Goal: Transaction & Acquisition: Purchase product/service

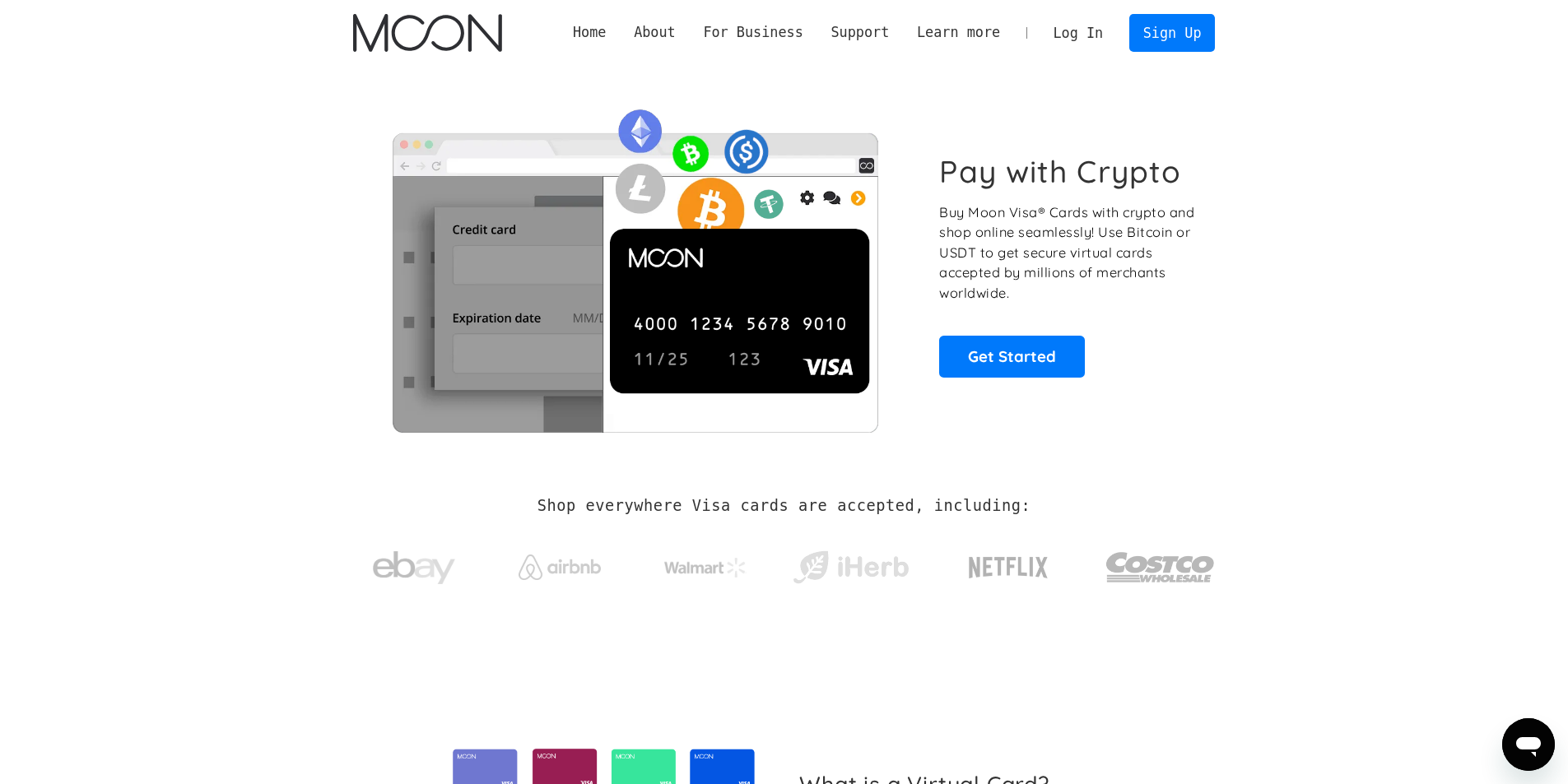
click at [1094, 38] on link "Log In" at bounding box center [1078, 32] width 77 height 36
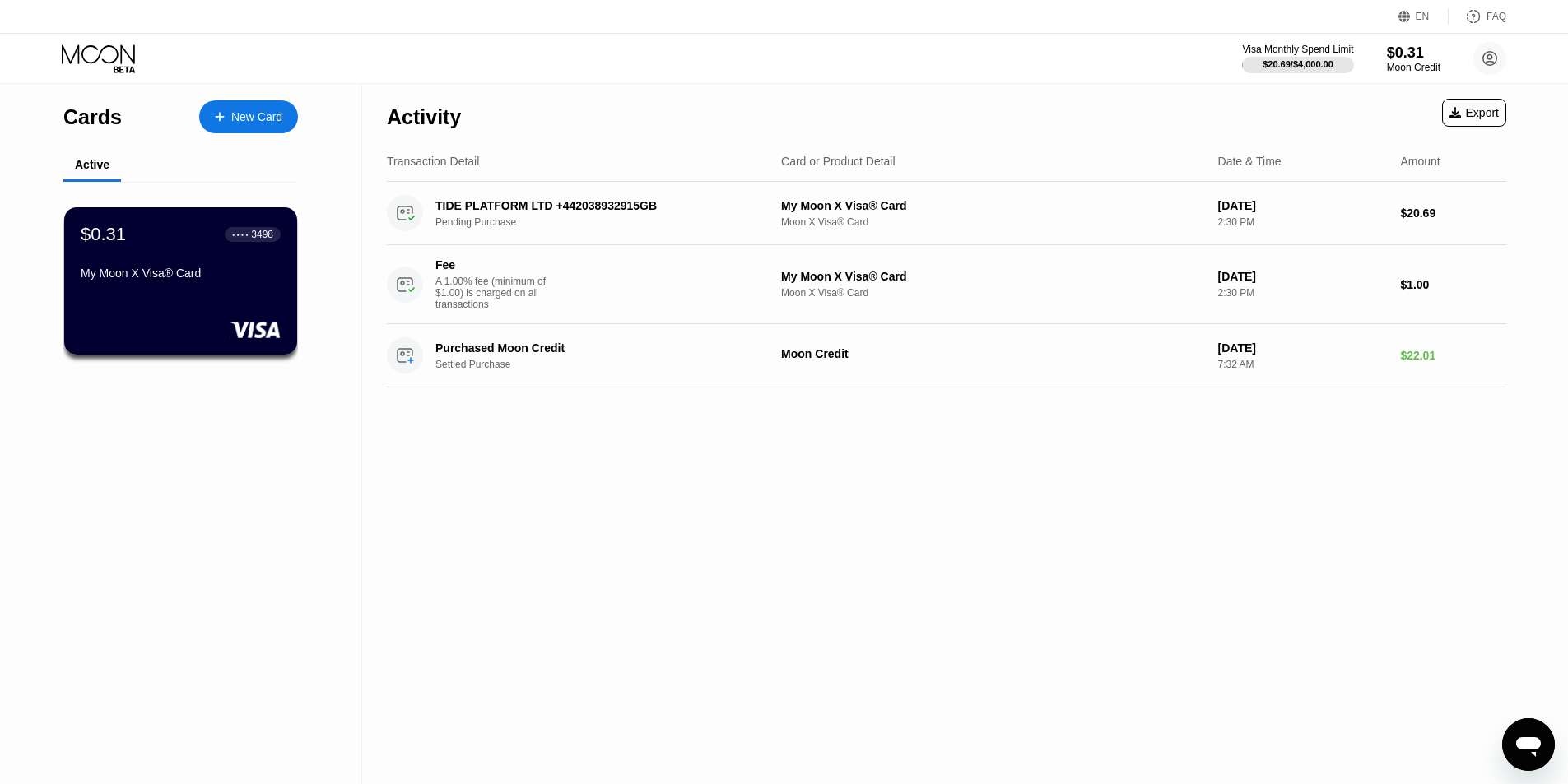
click at [261, 112] on div "New Card" at bounding box center [256, 118] width 51 height 14
click at [167, 295] on div "$0.31 ● ● ● ● 3498 My Moon X Visa® Card" at bounding box center [182, 281] width 235 height 149
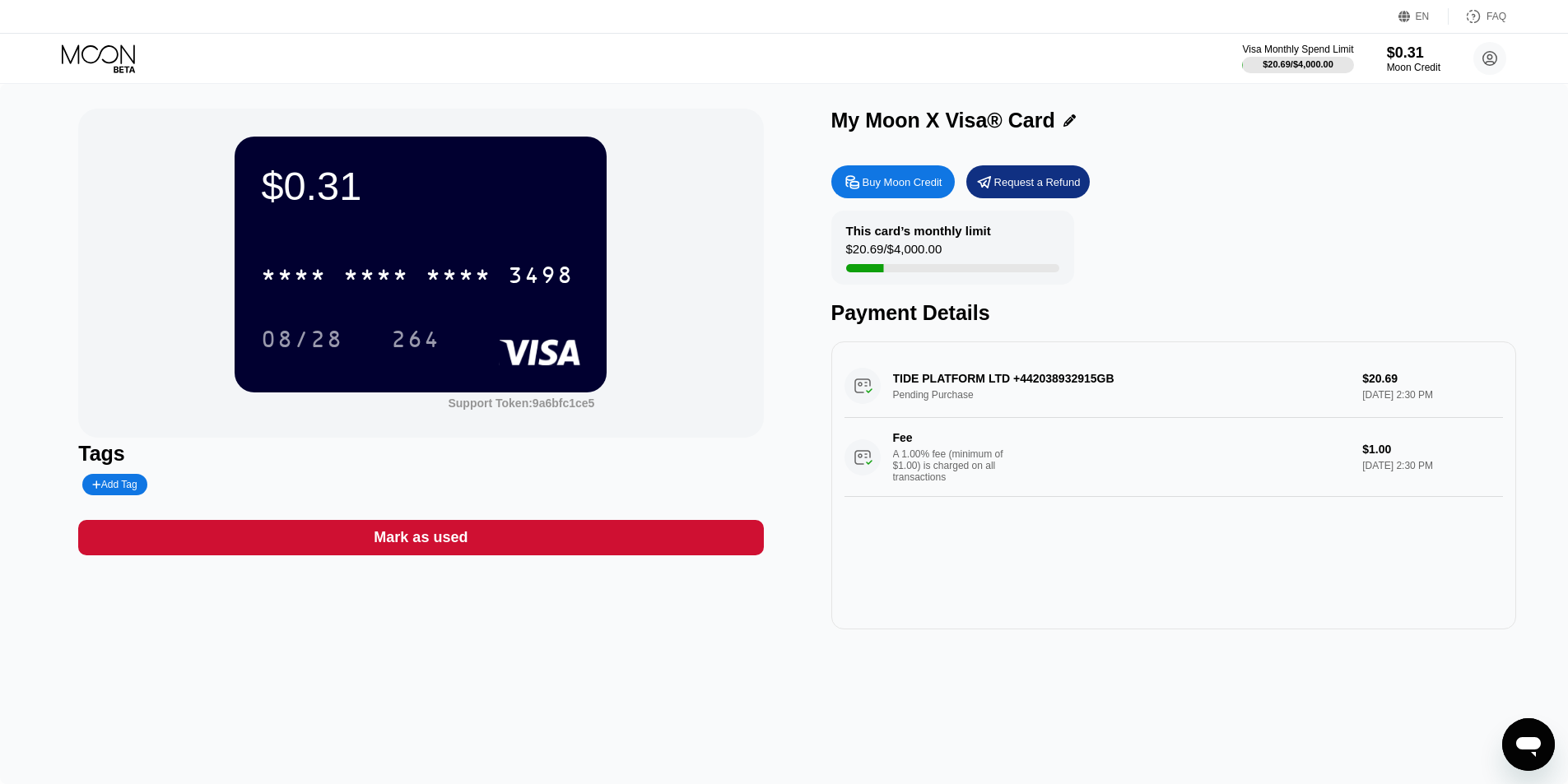
click at [893, 189] on div "Buy Moon Credit" at bounding box center [902, 182] width 80 height 14
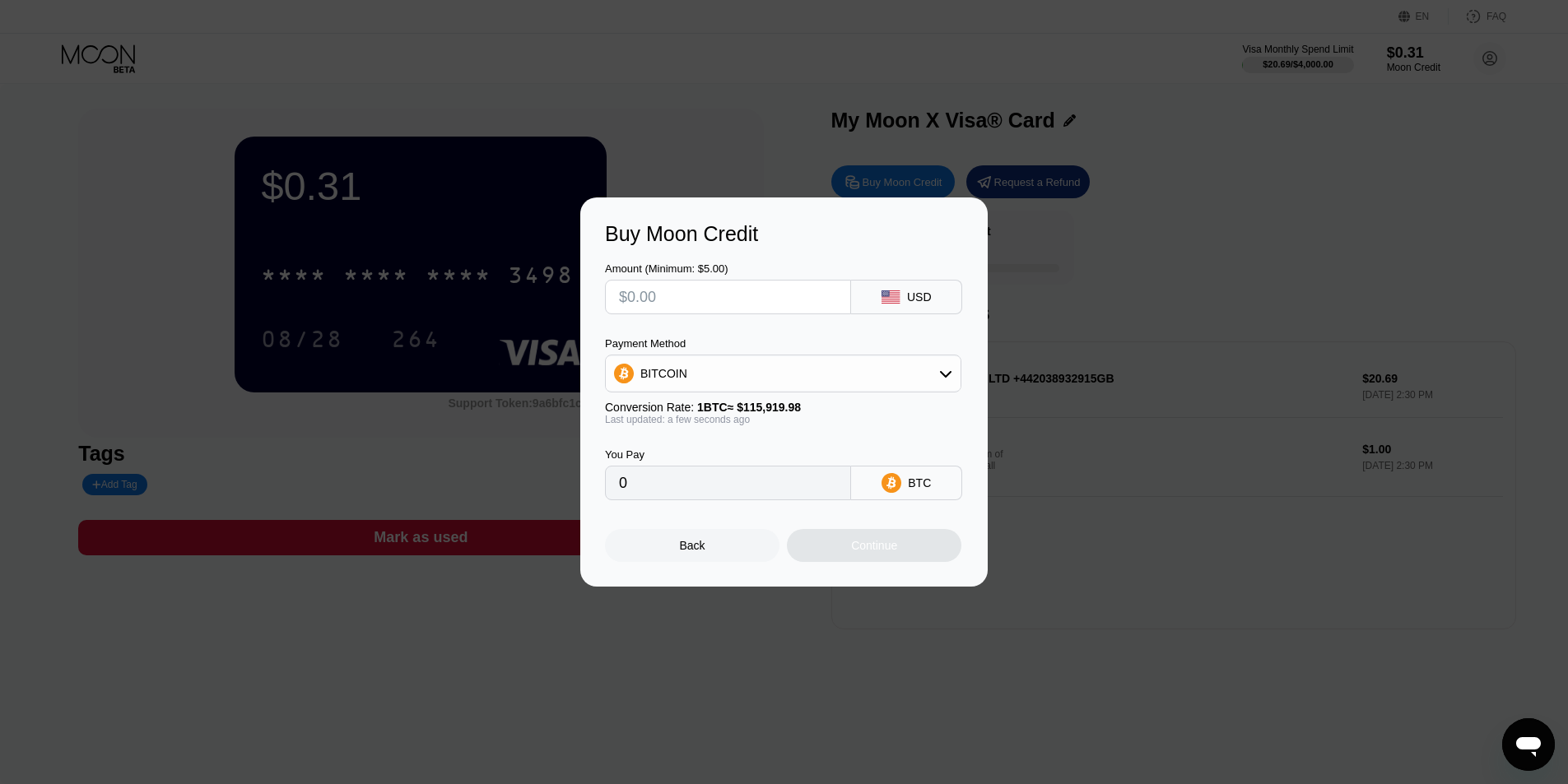
click at [718, 301] on input "text" at bounding box center [728, 296] width 218 height 33
type input "$2"
type input "0.00001726"
type input "$25"
type input "0.00021567"
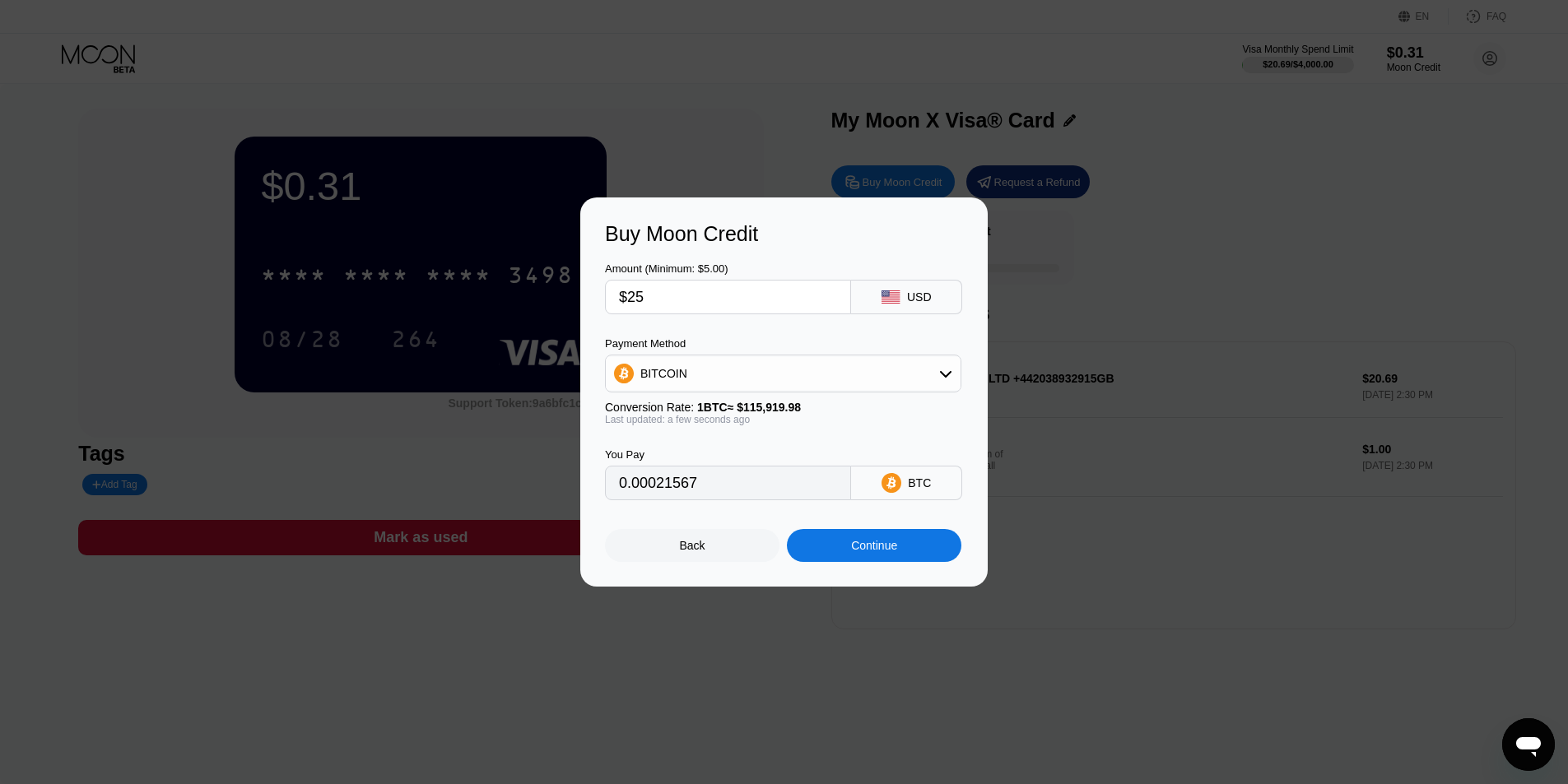
type input "$25"
click at [692, 377] on div "BITCOIN" at bounding box center [783, 374] width 355 height 33
click at [694, 466] on div "USDT on TRON" at bounding box center [784, 454] width 347 height 33
type input "25.25"
click at [836, 551] on div "Continue" at bounding box center [874, 545] width 174 height 33
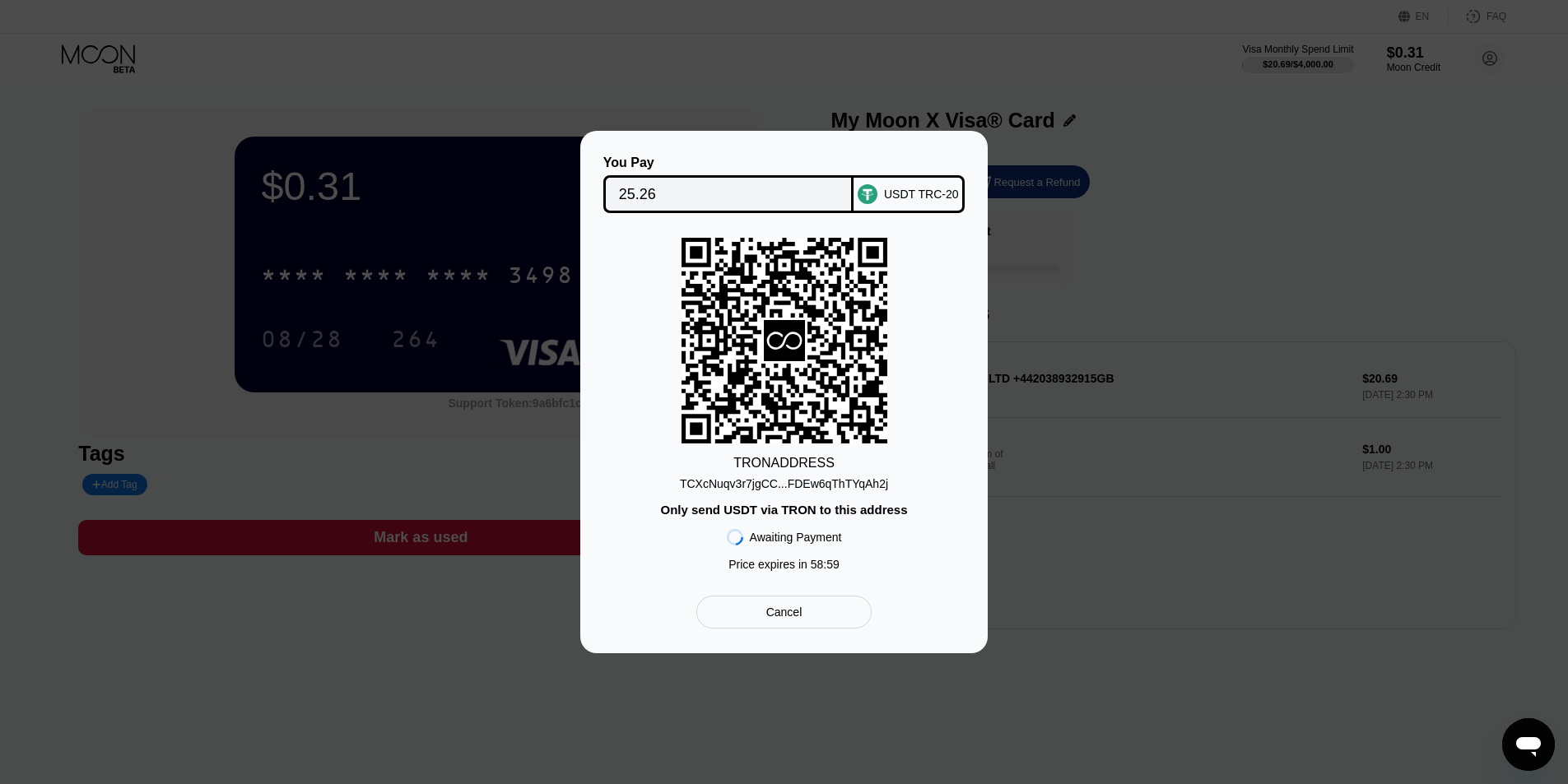
click at [783, 485] on div "TCXcNuqv3r7jgCC...FDEw6qThTYqAh2j" at bounding box center [784, 483] width 208 height 13
click at [677, 178] on input "25.26" at bounding box center [729, 194] width 220 height 33
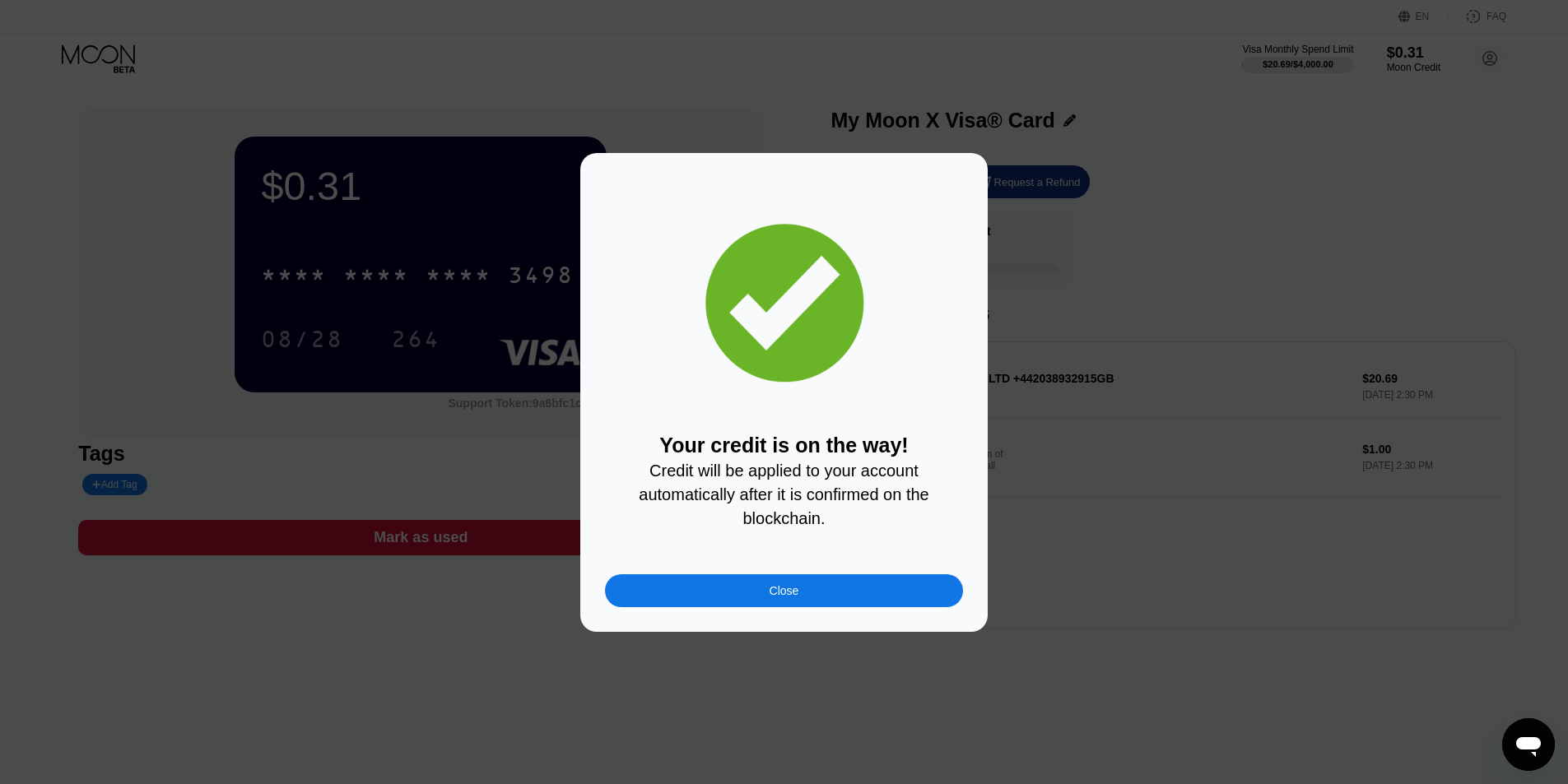
click at [641, 593] on div "Close" at bounding box center [784, 590] width 358 height 33
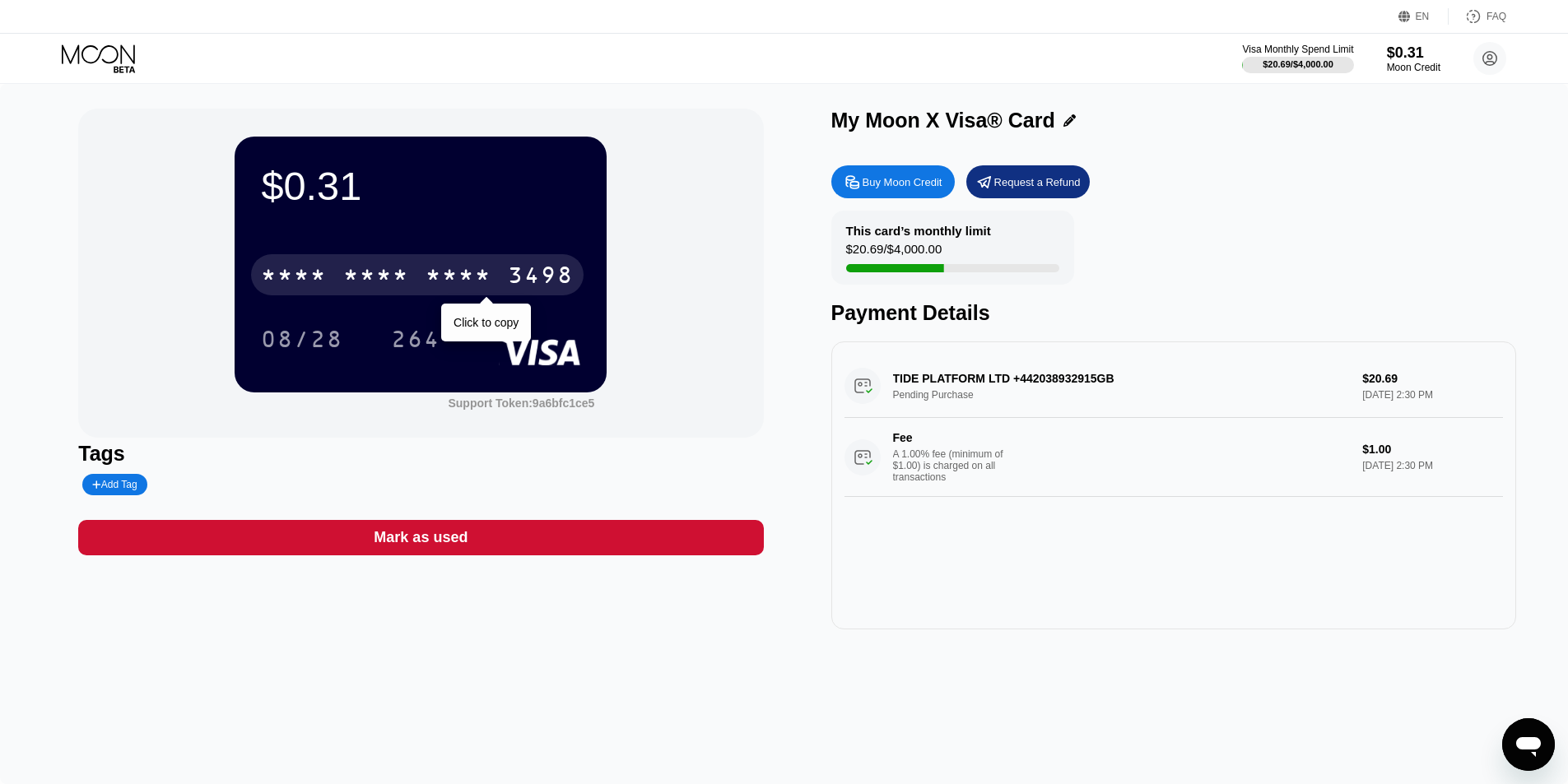
click at [489, 276] on div "* * * *" at bounding box center [458, 277] width 66 height 26
click at [419, 270] on div "* * * * * * * * * * * * 3498" at bounding box center [417, 275] width 332 height 41
click at [487, 277] on div "2235" at bounding box center [458, 277] width 66 height 26
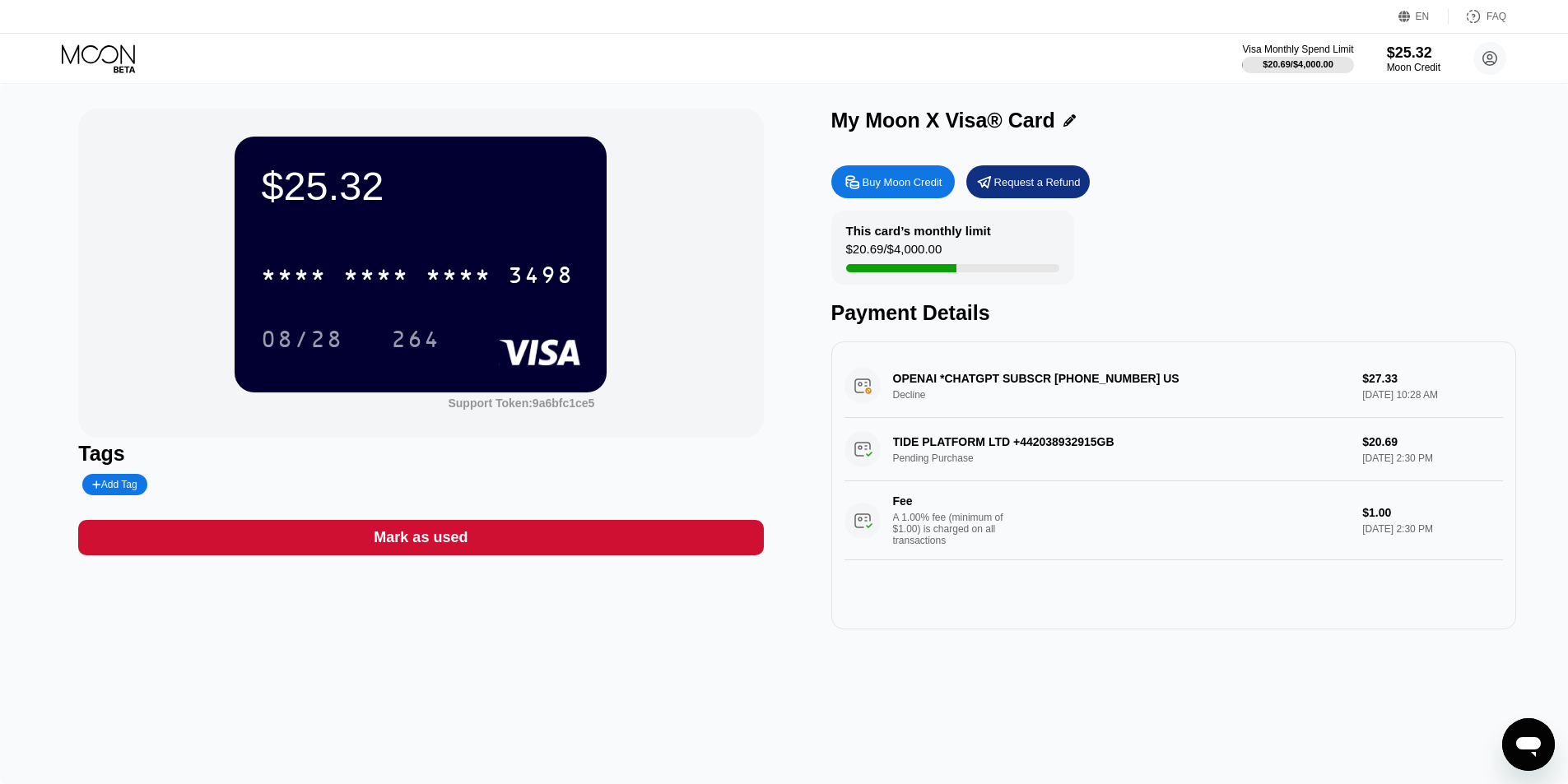
click at [909, 196] on div "Buy Moon Credit" at bounding box center [892, 181] width 123 height 33
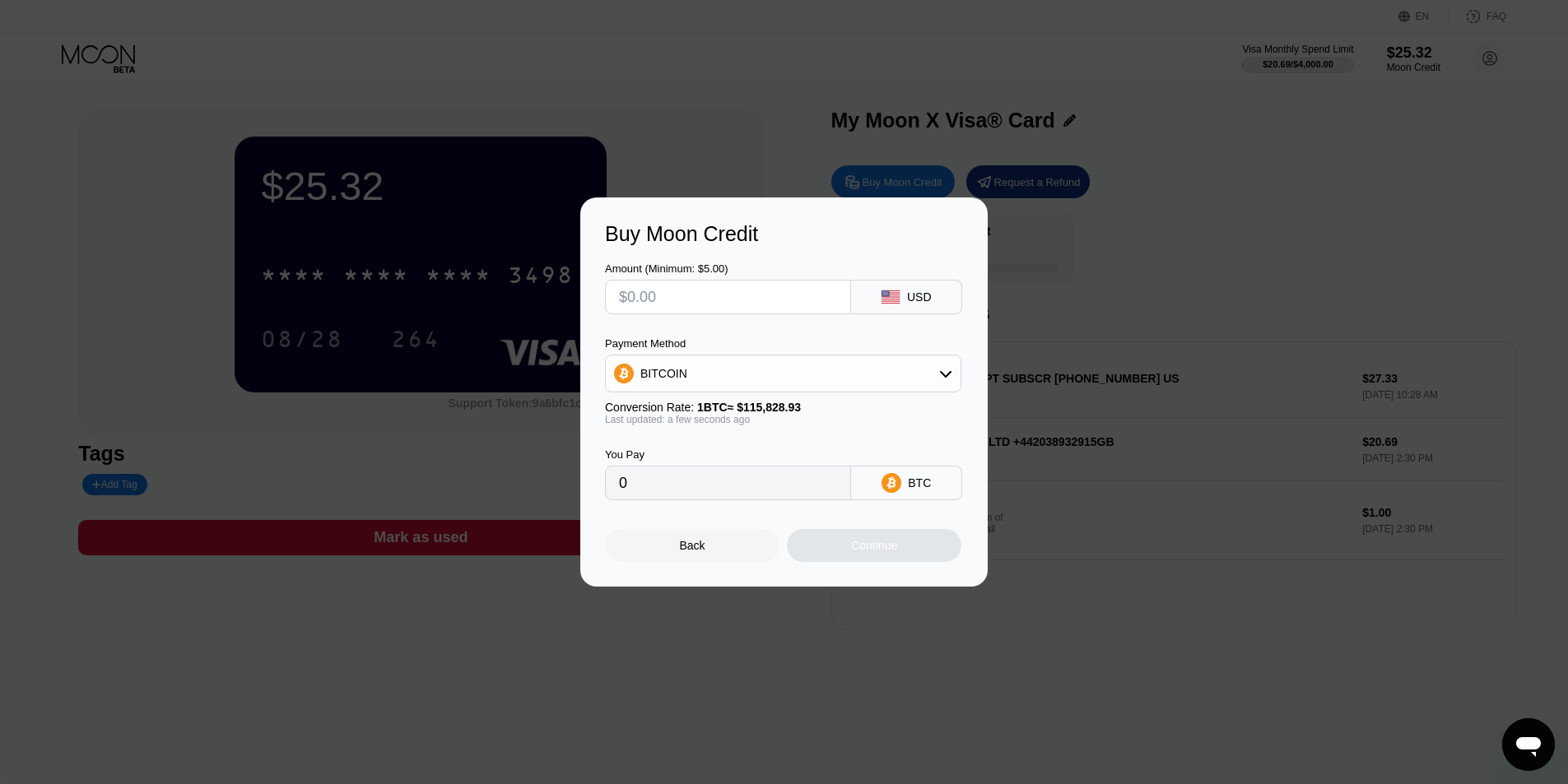
click at [738, 295] on input "text" at bounding box center [728, 296] width 218 height 33
type input "$5"
type input "0.00004317"
type input "$5"
click at [733, 383] on div "BITCOIN" at bounding box center [783, 374] width 355 height 33
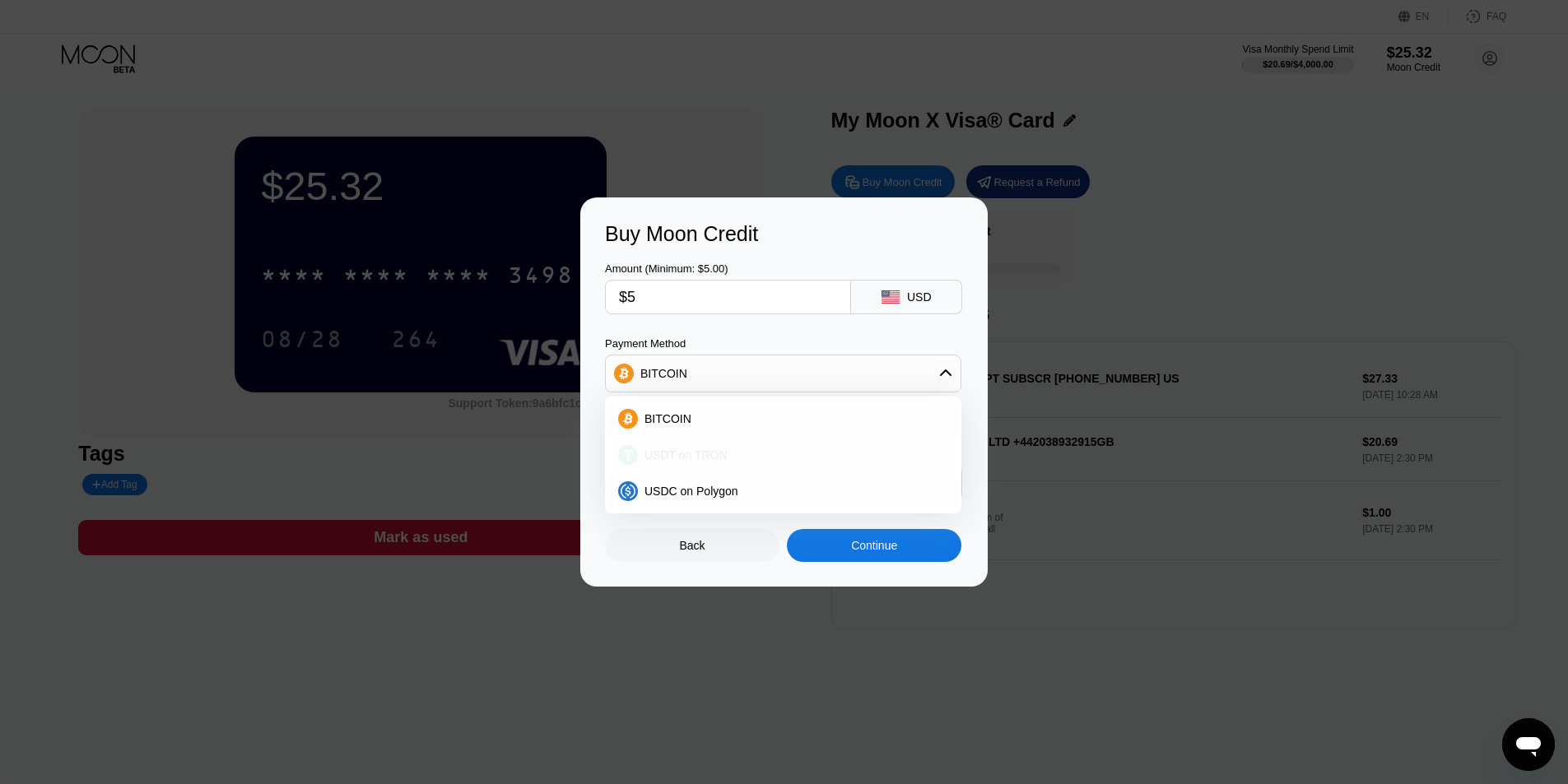
click at [719, 461] on span "USDT on TRON" at bounding box center [686, 454] width 84 height 13
type input "5.05"
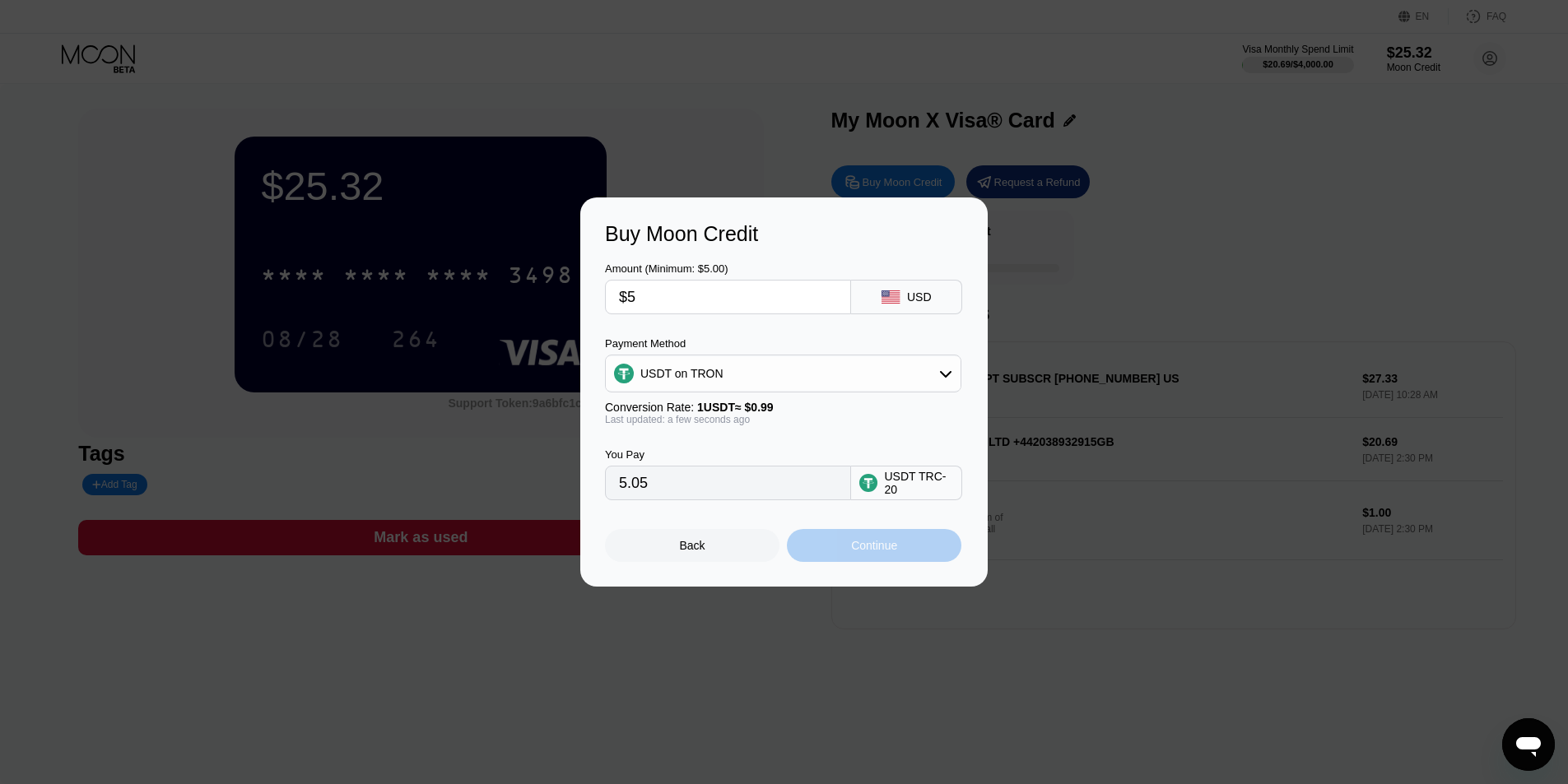
click at [843, 548] on div "Continue" at bounding box center [874, 545] width 174 height 33
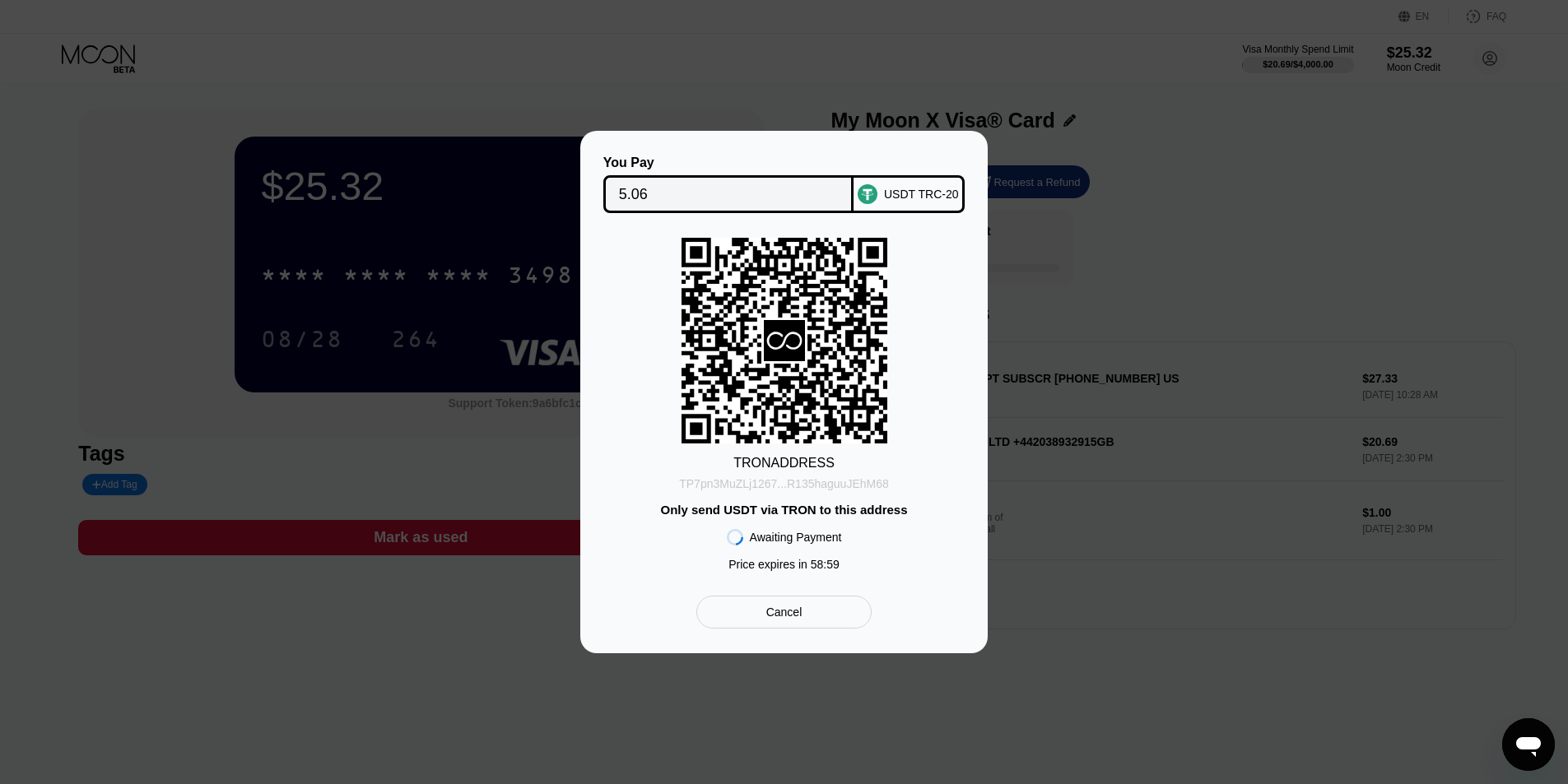
click at [785, 485] on div "TP7pn3MuZLj1267...R135haguuJEhM68" at bounding box center [784, 483] width 210 height 13
click at [633, 195] on input "5.06" at bounding box center [729, 194] width 220 height 33
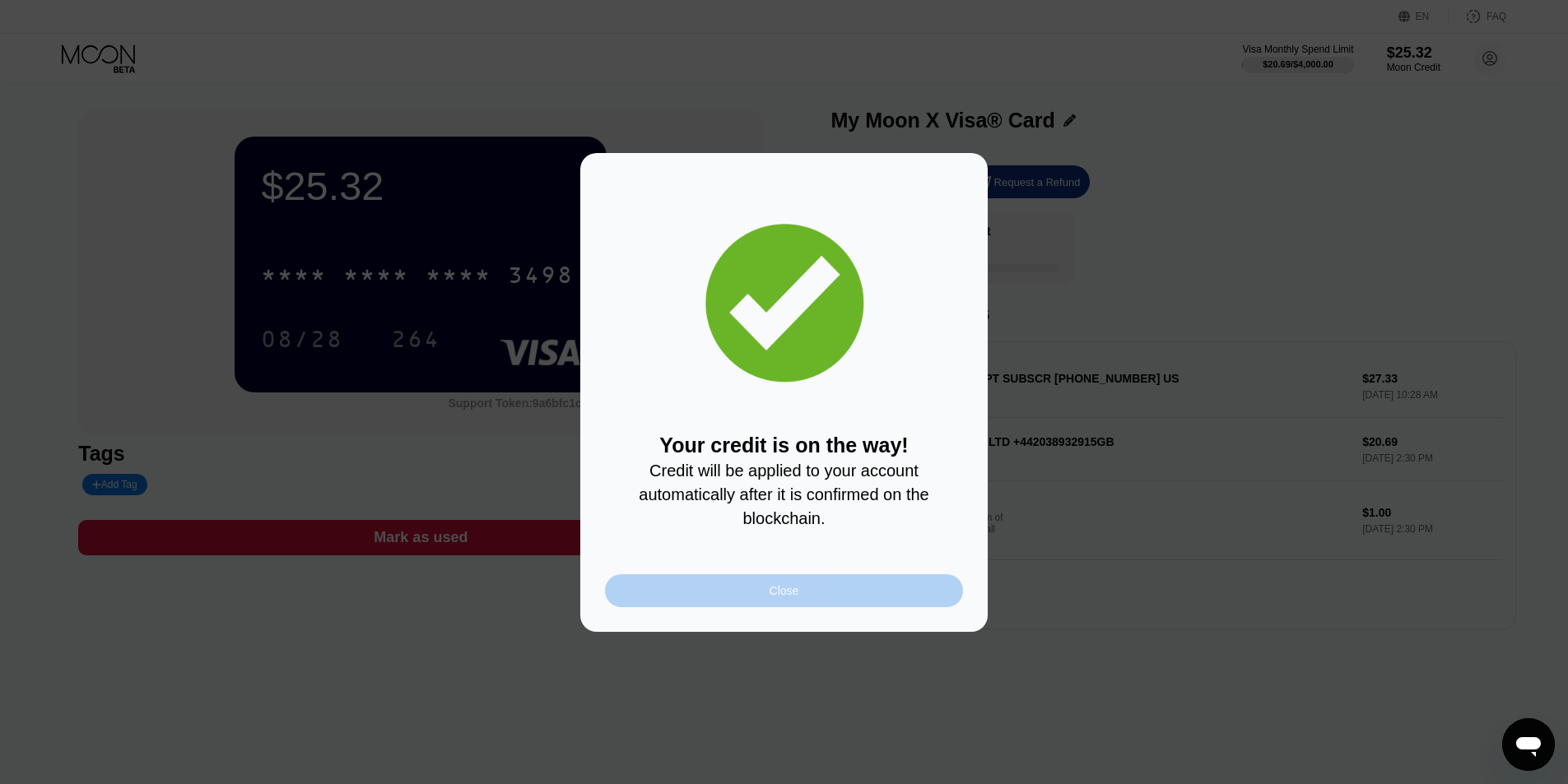
click at [819, 590] on div "Close" at bounding box center [784, 590] width 358 height 33
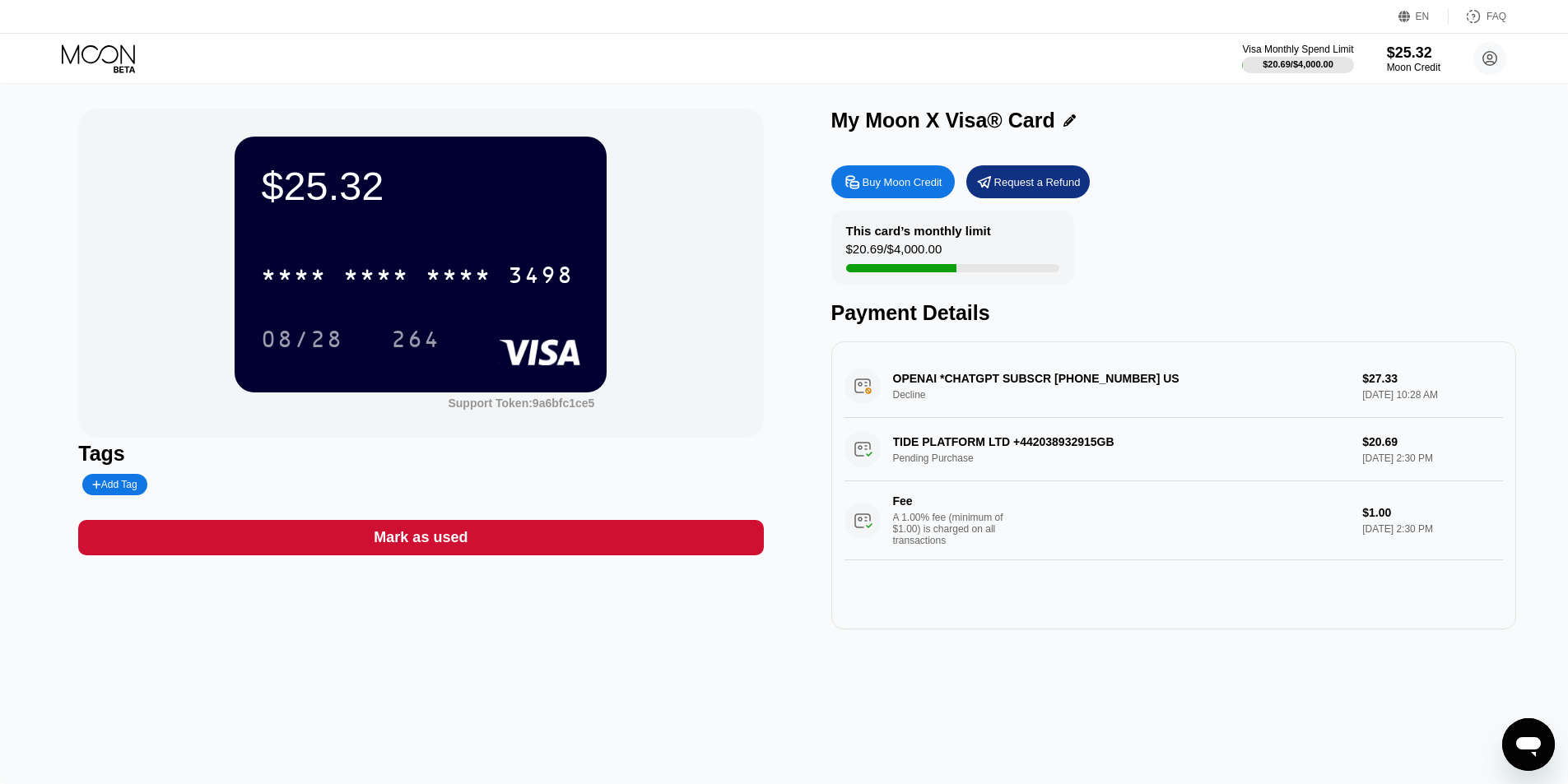
click at [87, 269] on div "$25.32 * * * * * * * * * * * * 3498 08/28 264 Support Token: 9a6bfc1ce5" at bounding box center [421, 273] width 685 height 329
